Goal: Task Accomplishment & Management: Manage account settings

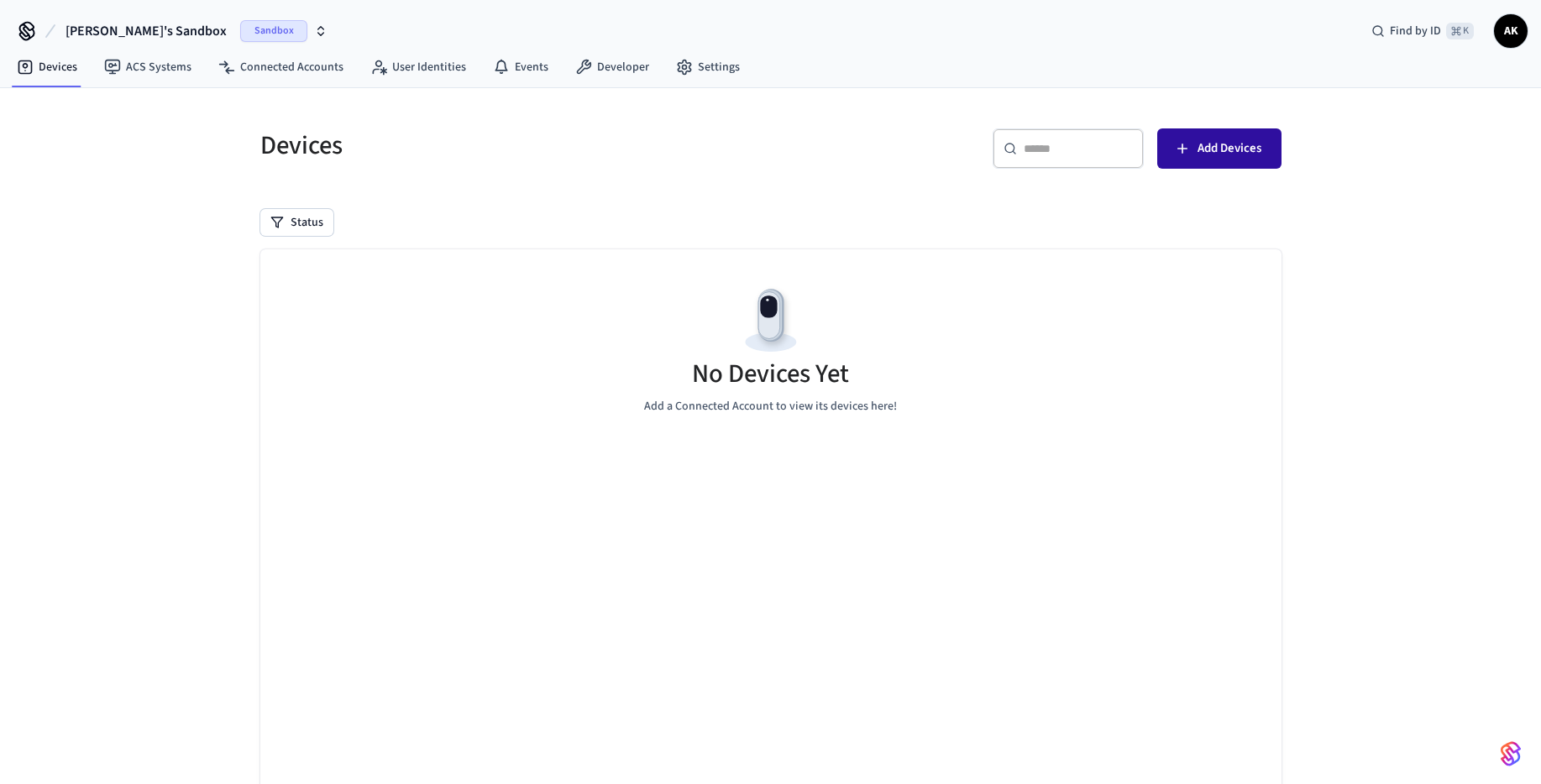
click at [1229, 134] on button "Add Devices" at bounding box center [1219, 148] width 124 height 40
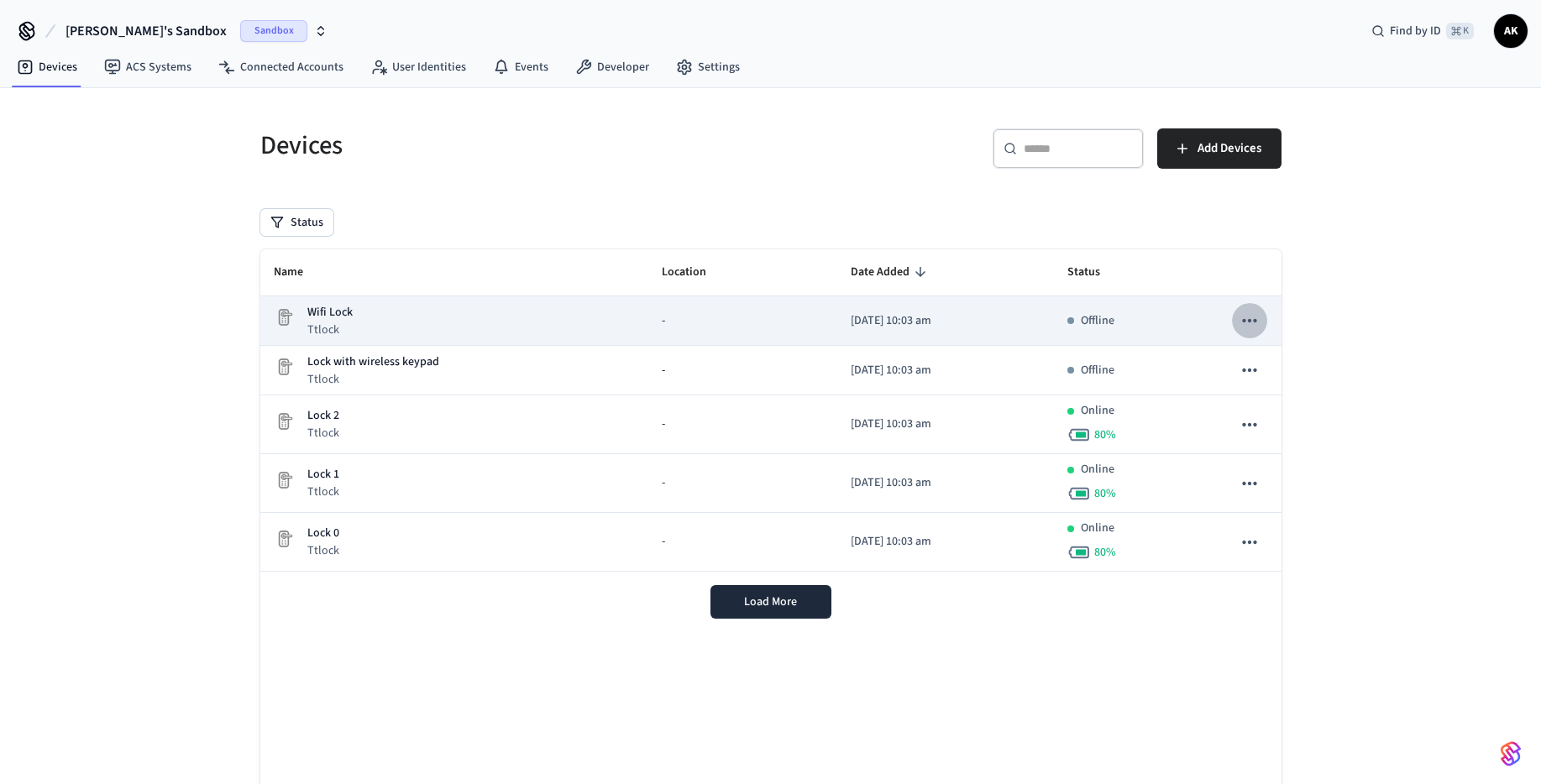
click at [1248, 323] on icon "sticky table" at bounding box center [1249, 320] width 22 height 22
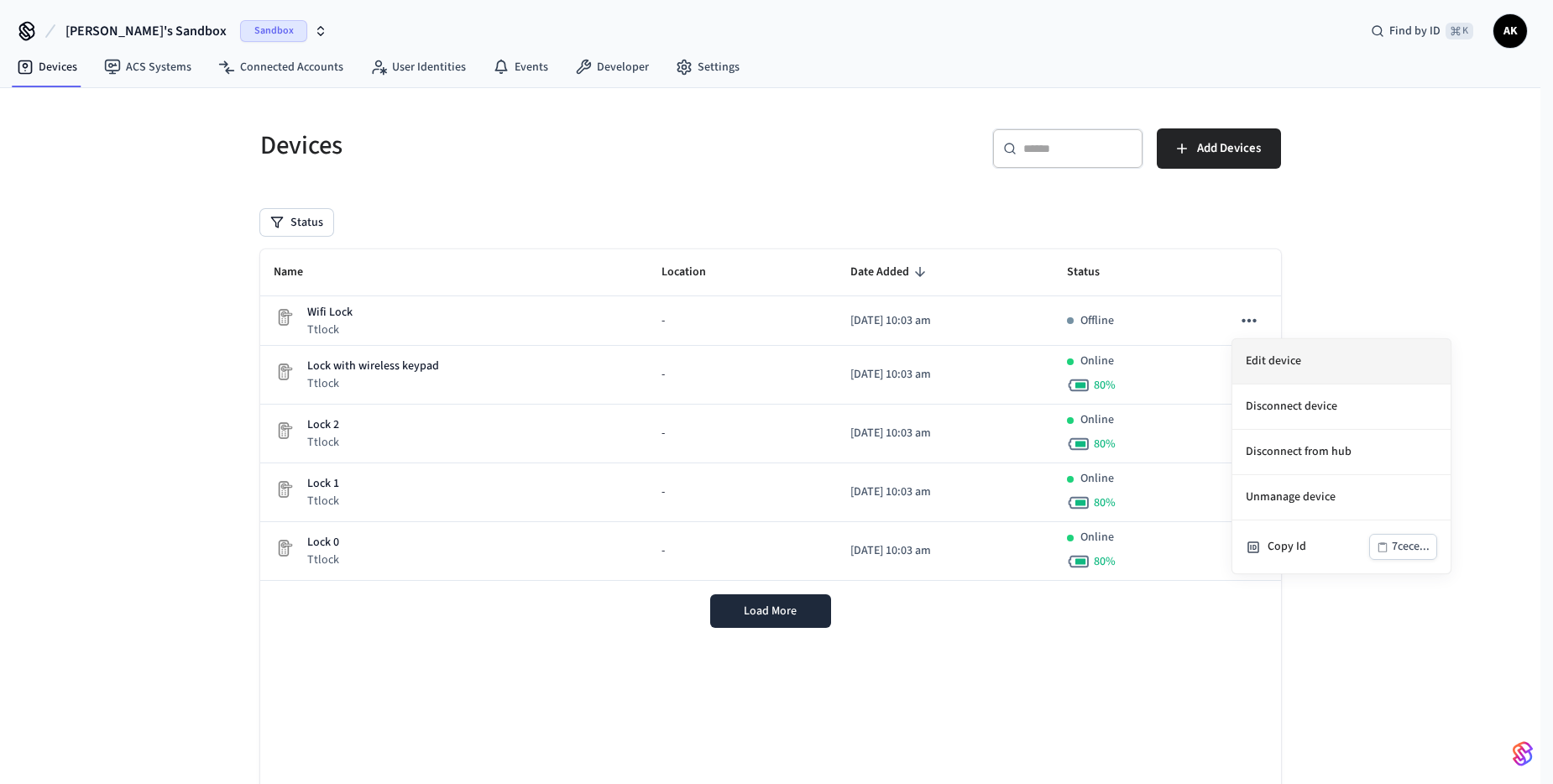
click at [1252, 359] on li "Edit device" at bounding box center [1341, 362] width 218 height 46
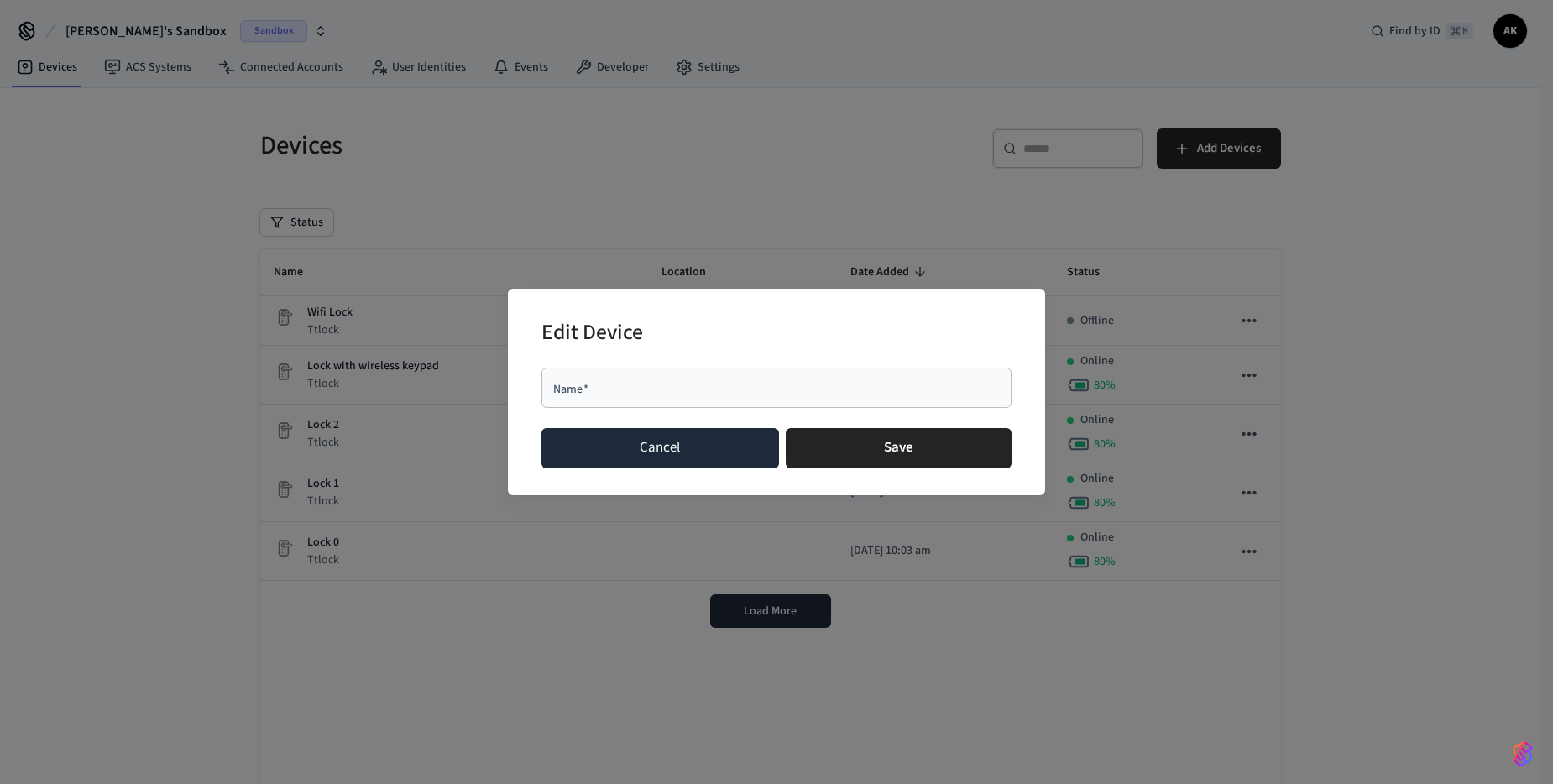
click at [657, 448] on button "Cancel" at bounding box center [660, 448] width 237 height 40
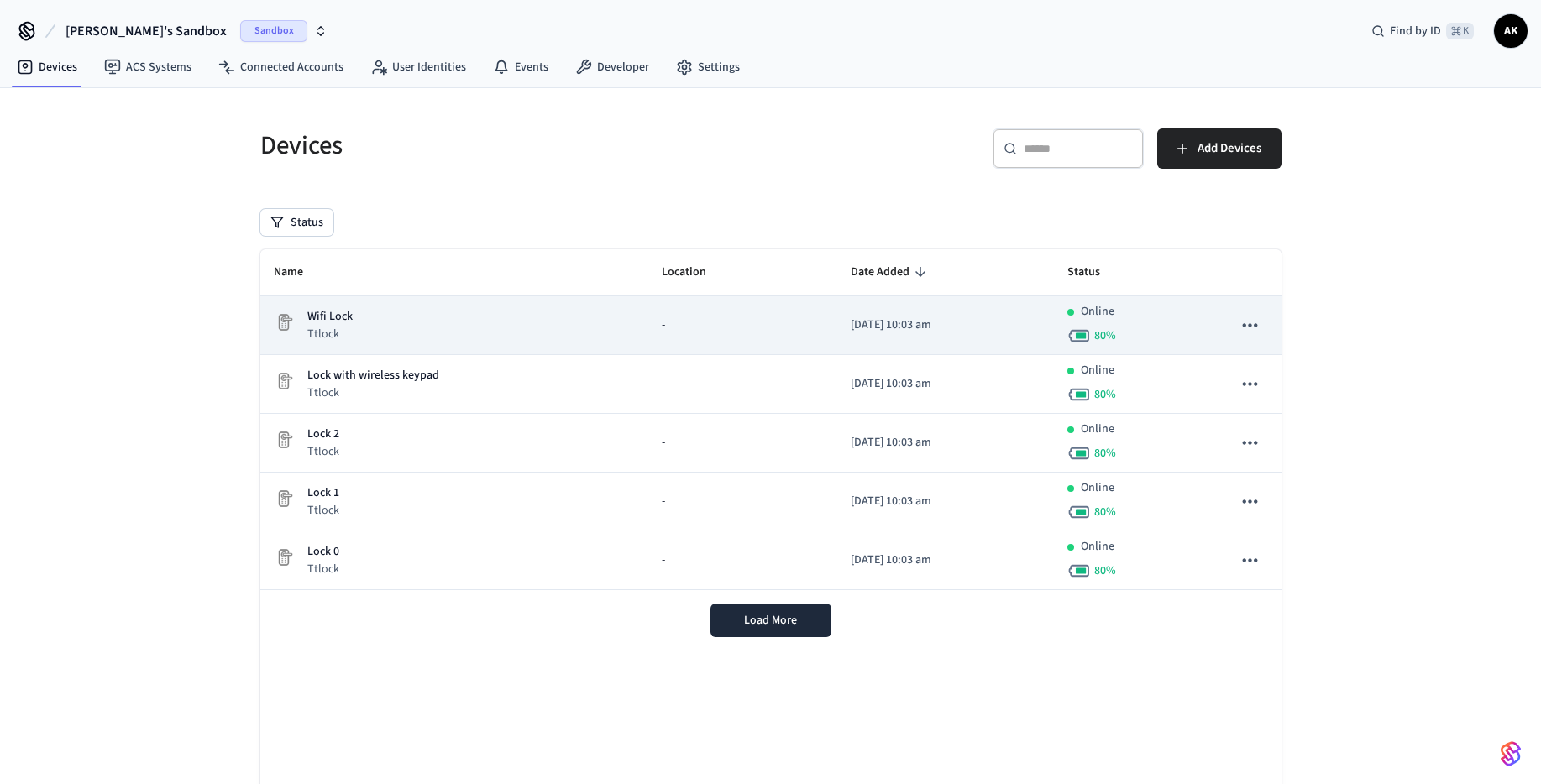
click at [1265, 329] on button "sticky table" at bounding box center [1249, 325] width 35 height 35
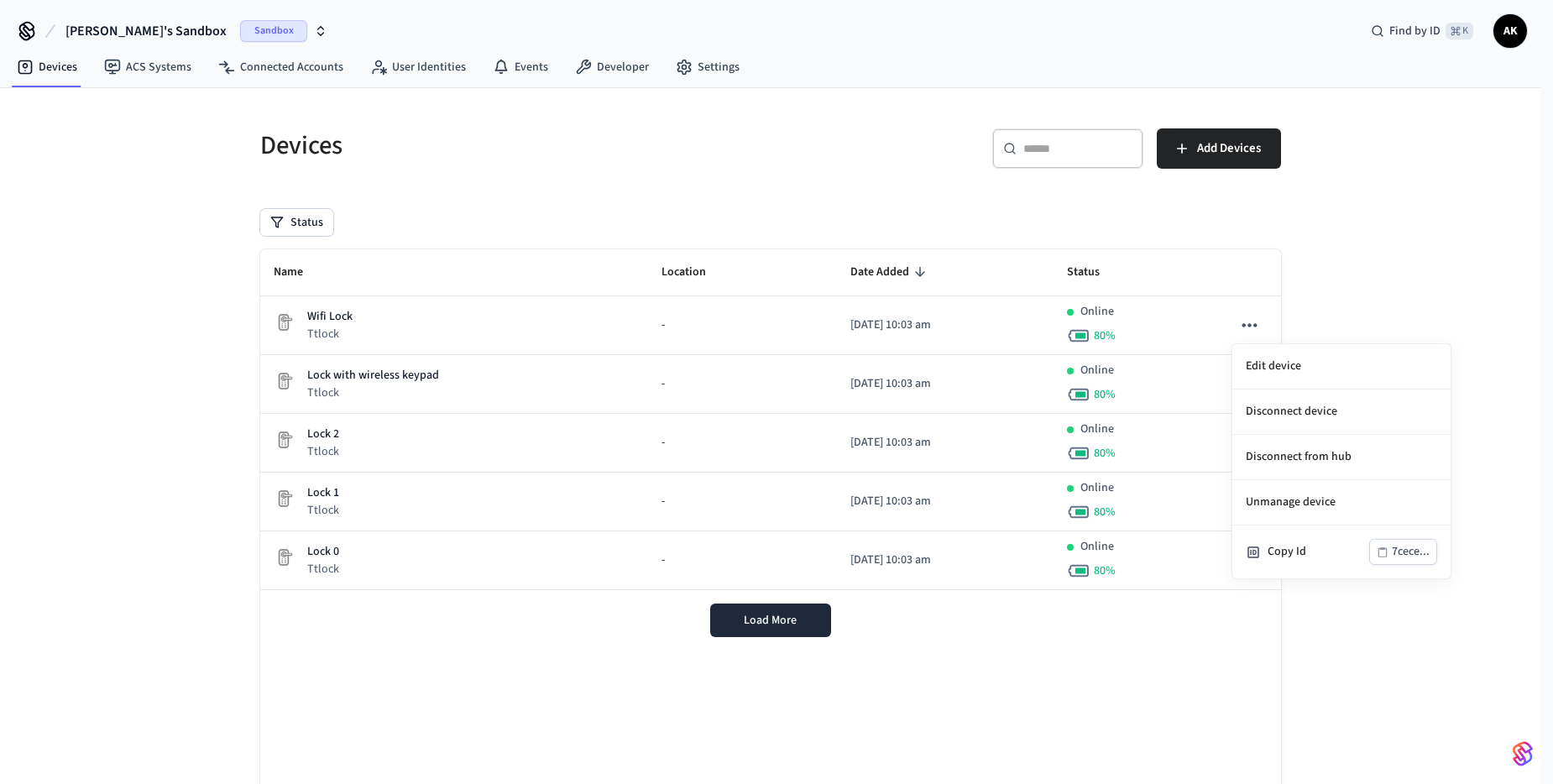
click at [287, 320] on div at bounding box center [776, 392] width 1553 height 784
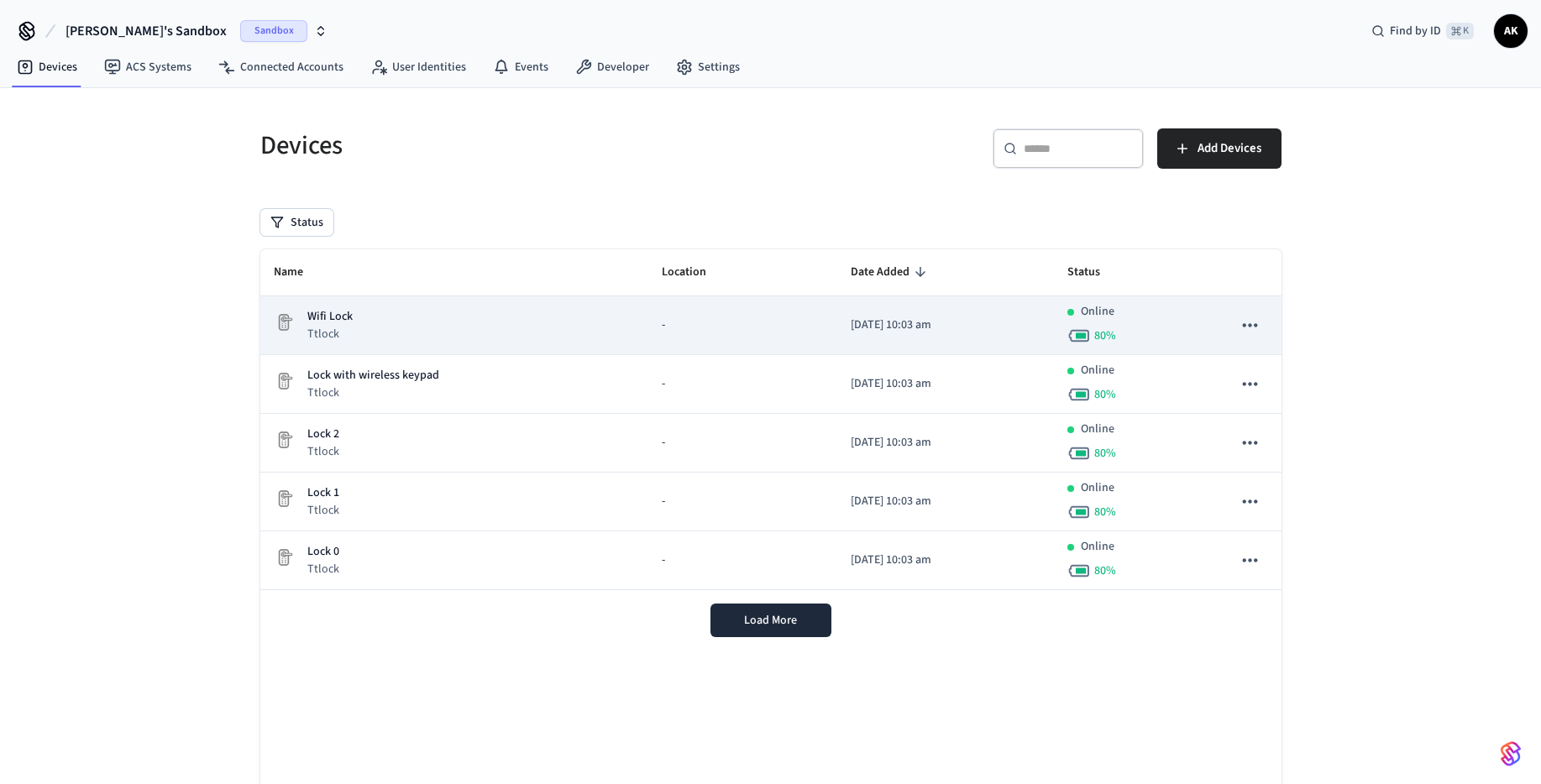
click at [287, 319] on img "sticky table" at bounding box center [283, 322] width 20 height 20
click at [284, 322] on img "sticky table" at bounding box center [283, 322] width 20 height 20
click at [283, 323] on img "sticky table" at bounding box center [283, 322] width 20 height 20
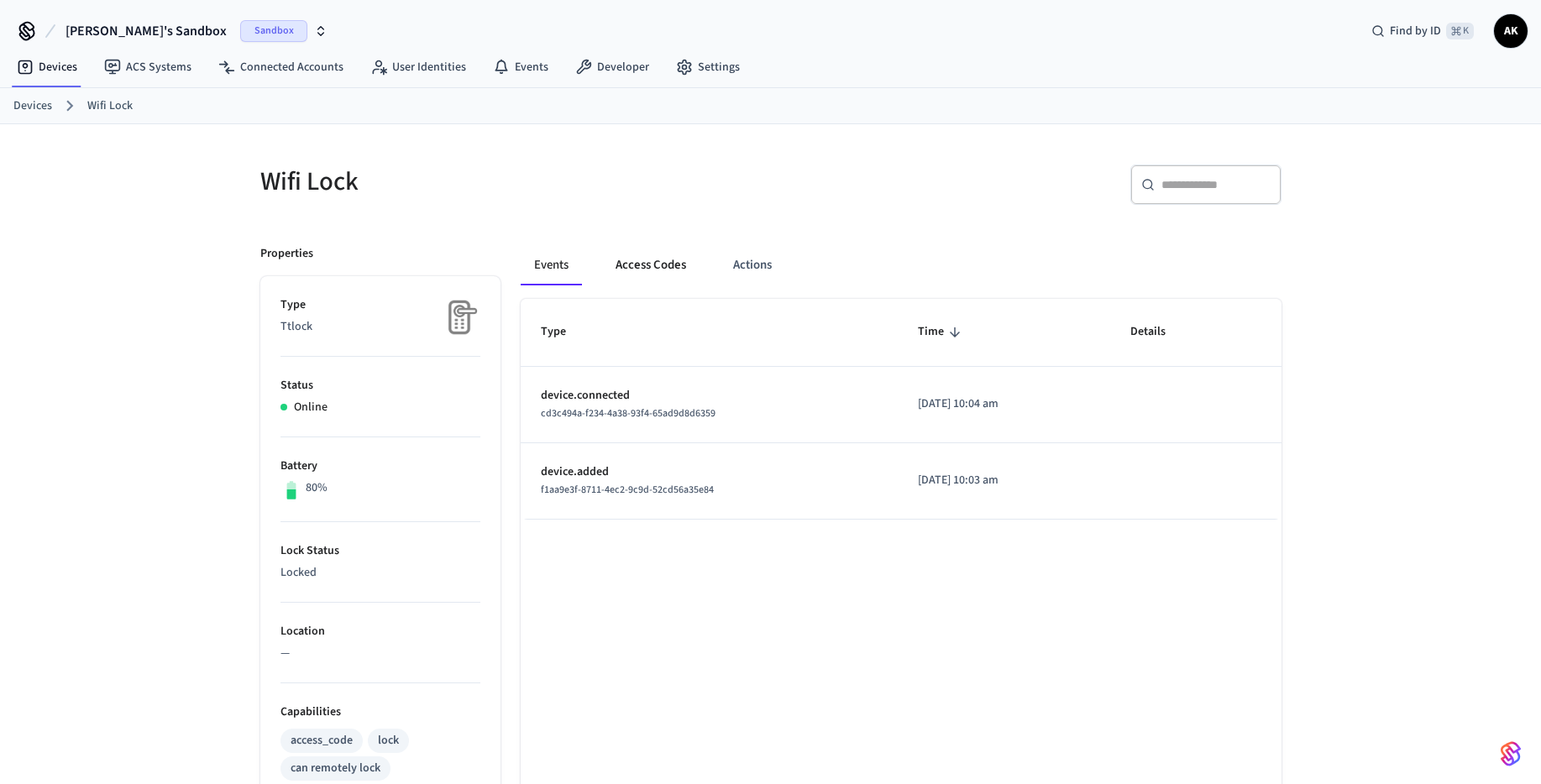
click at [659, 273] on button "Access Codes" at bounding box center [650, 265] width 98 height 40
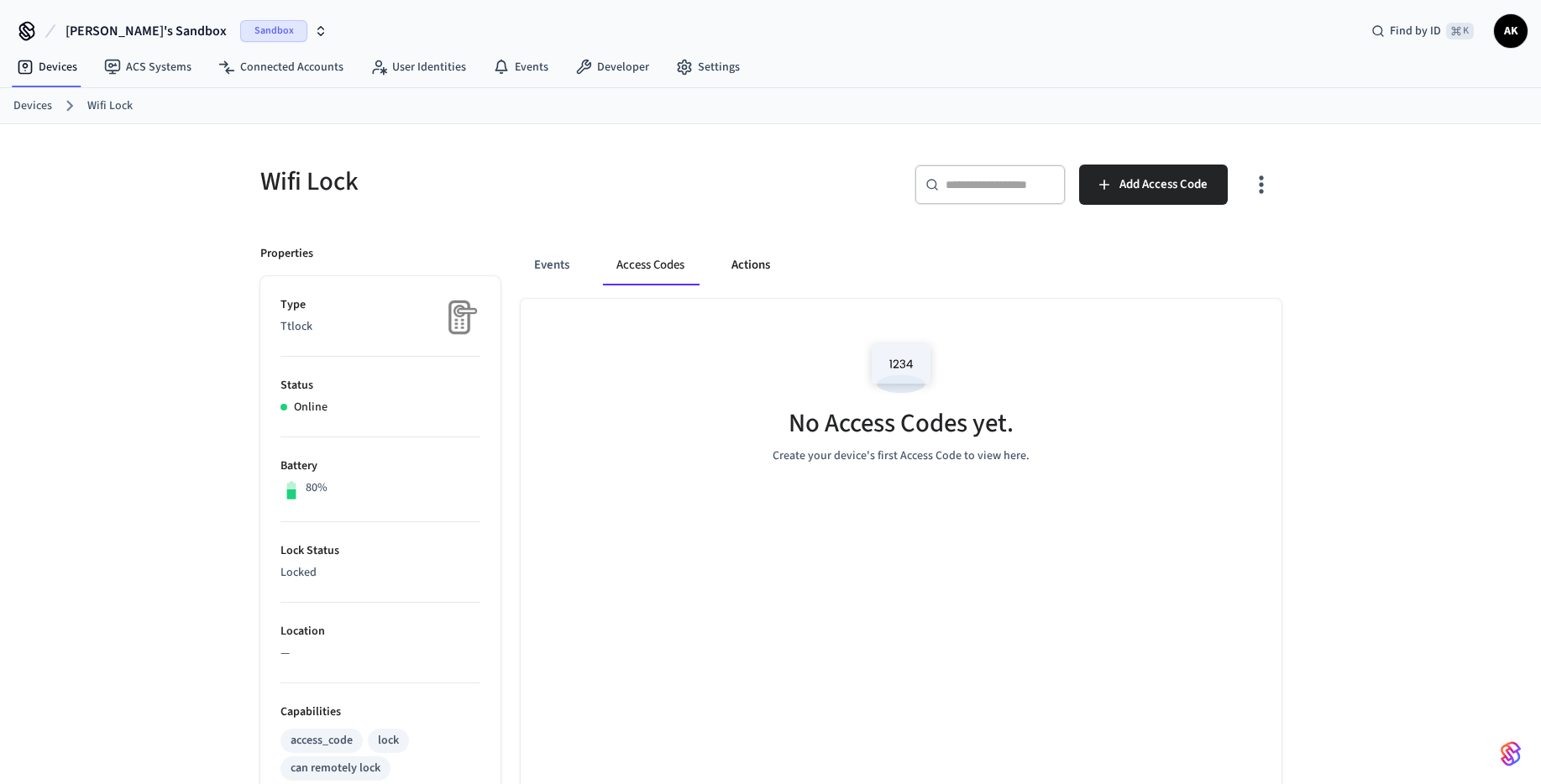
click at [757, 274] on button "Actions" at bounding box center [750, 265] width 66 height 40
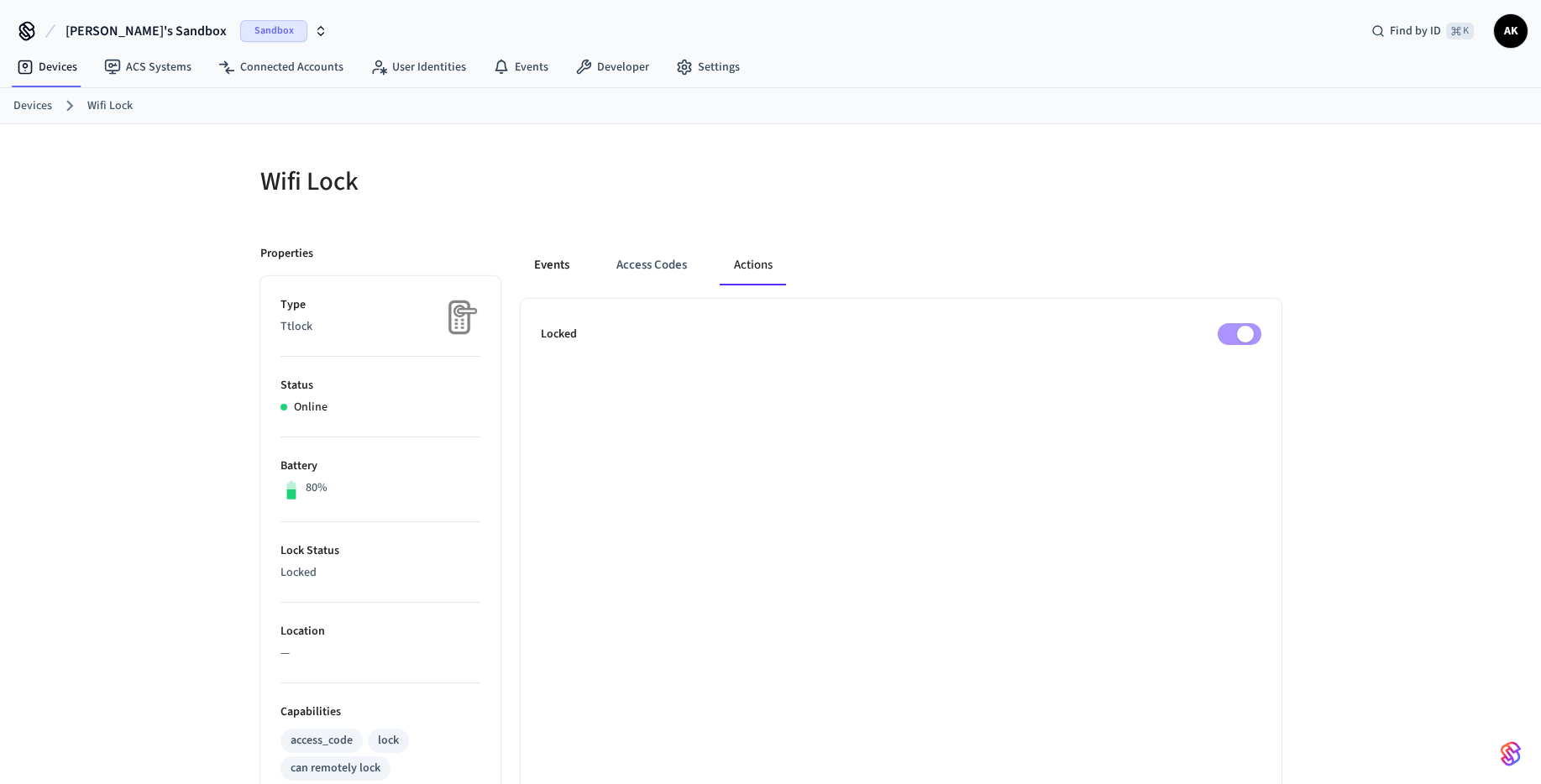
click at [552, 271] on button "Events" at bounding box center [551, 265] width 62 height 40
